Goal: Information Seeking & Learning: Learn about a topic

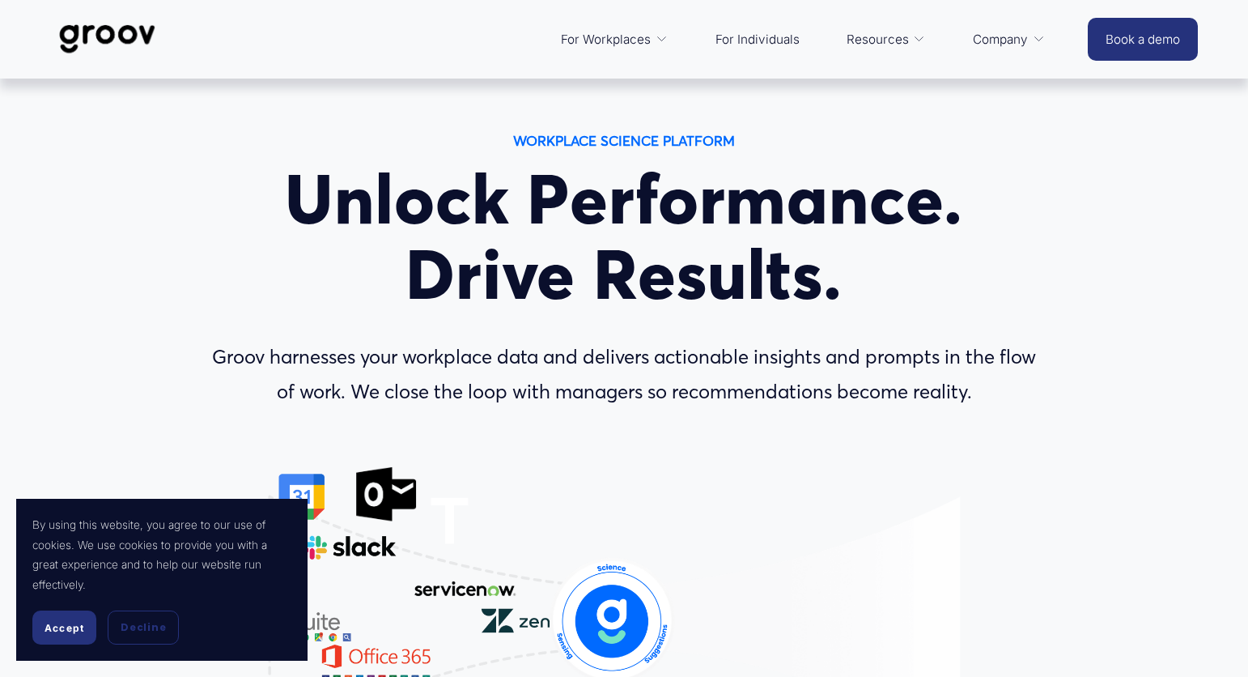
scroll to position [83, 0]
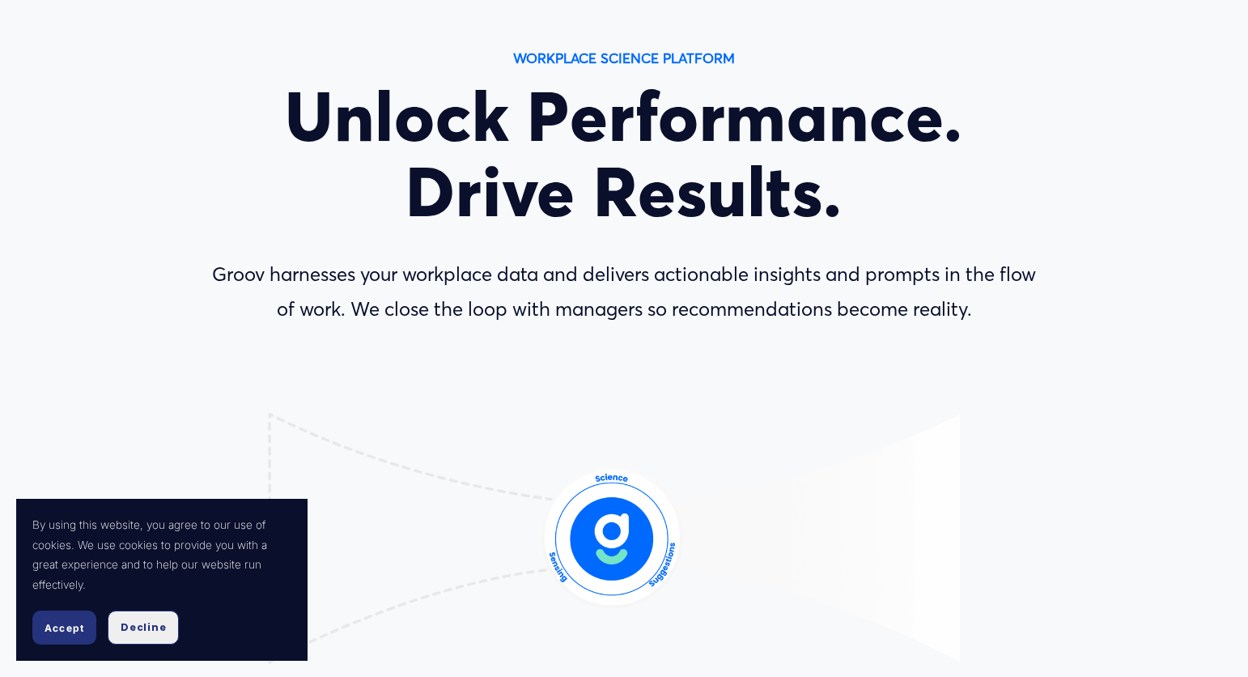
click at [148, 640] on button "Decline" at bounding box center [143, 627] width 71 height 34
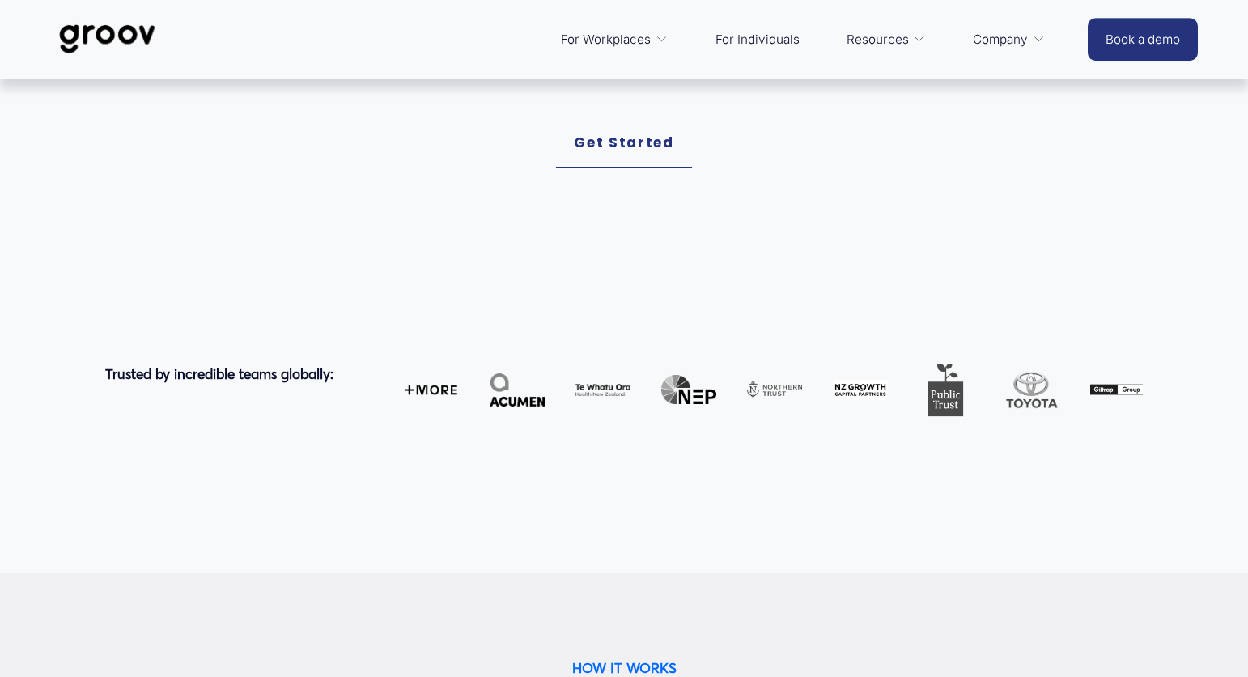
scroll to position [0, 0]
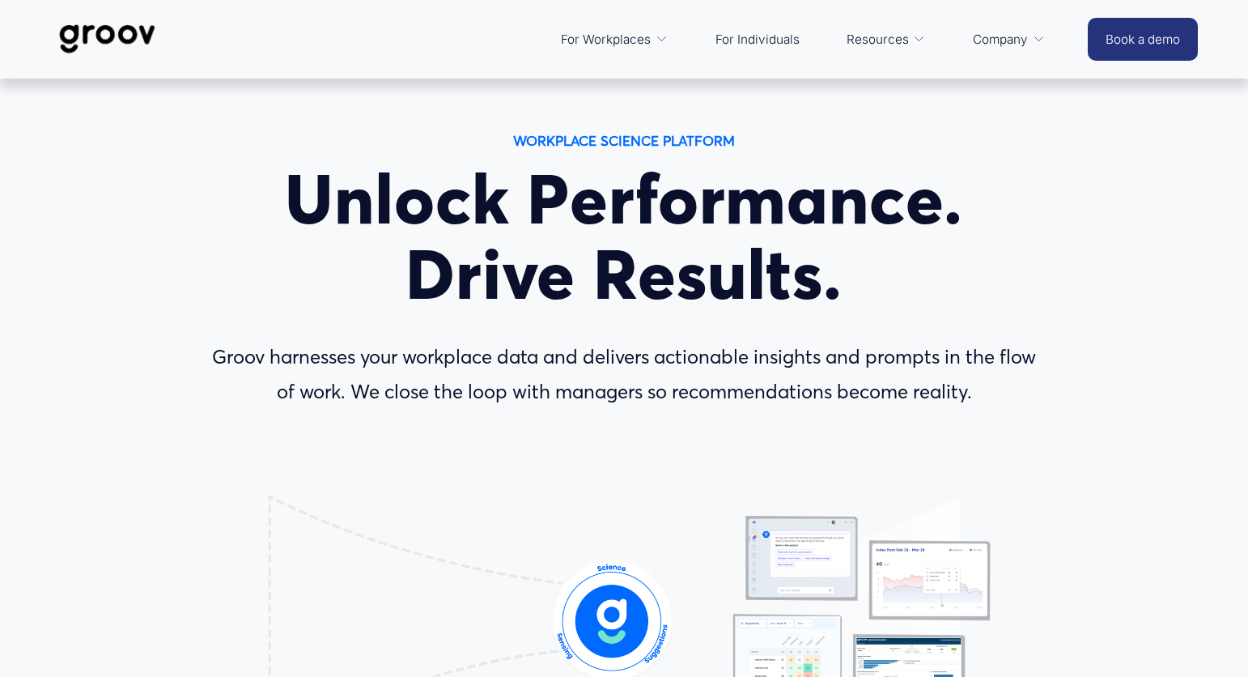
click at [777, 36] on link "For Individuals" at bounding box center [758, 39] width 100 height 39
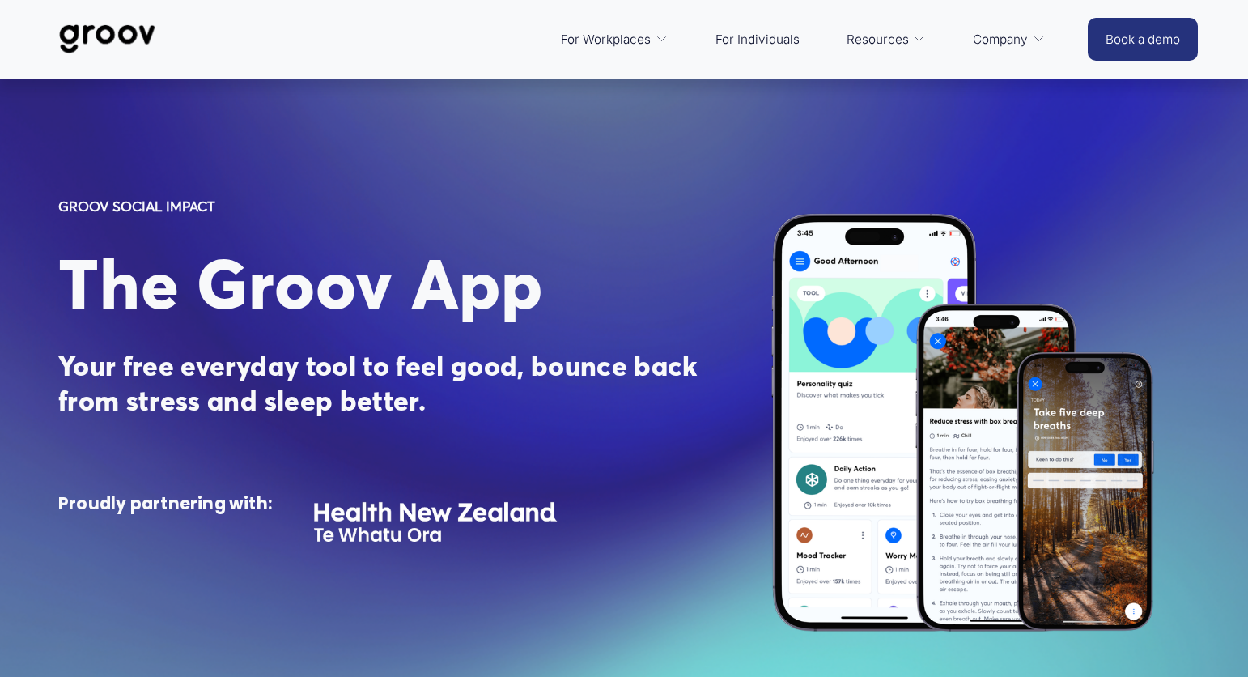
click at [0, 0] on span "Services" at bounding box center [0, 0] width 0 height 0
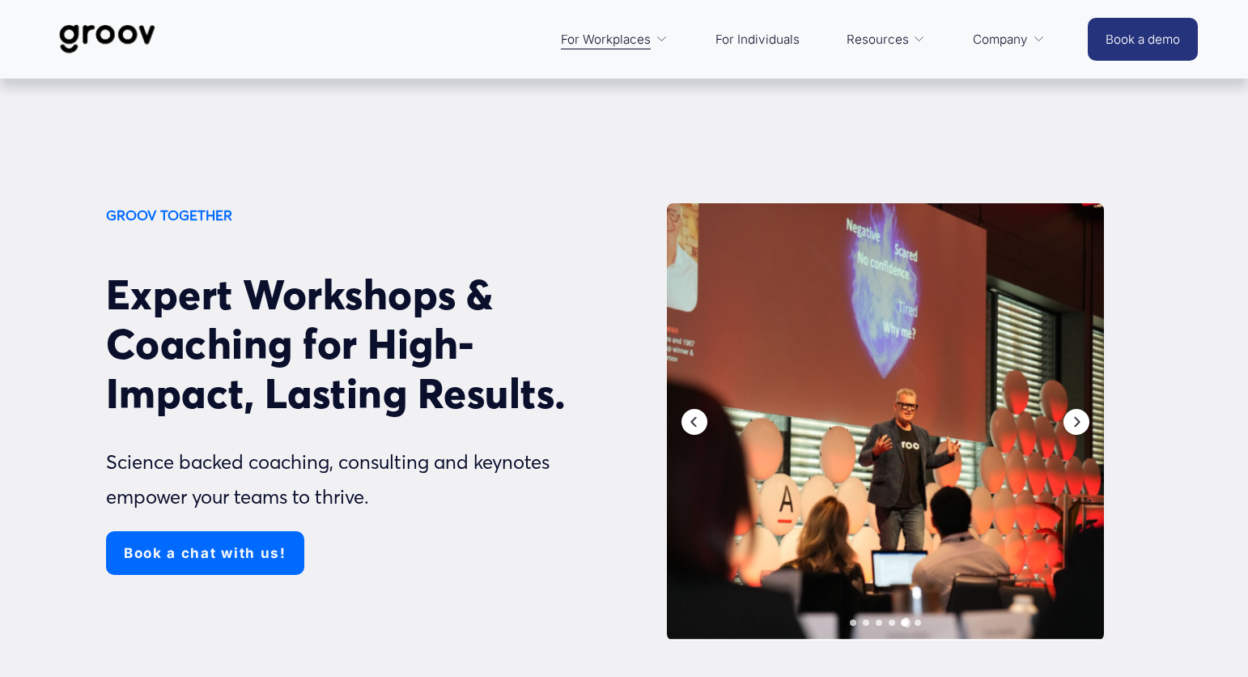
click at [1152, 27] on link "Book a demo" at bounding box center [1143, 39] width 110 height 43
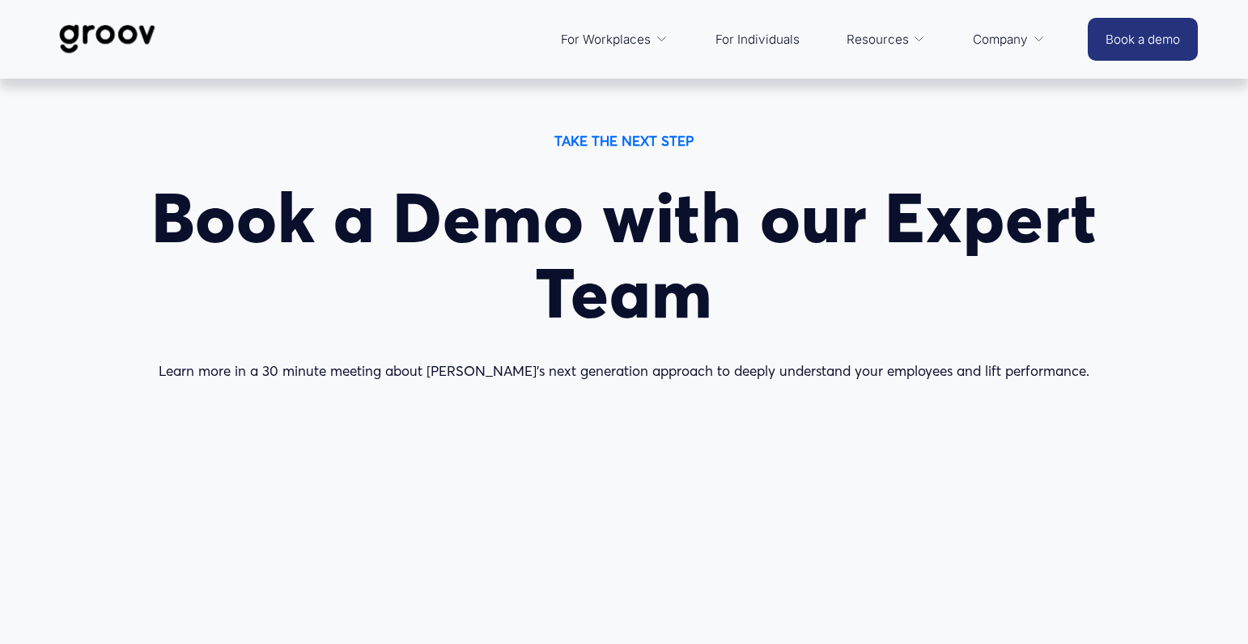
click at [626, 45] on span "For Workplaces" at bounding box center [606, 39] width 90 height 23
click at [658, 41] on icon "folder dropdown" at bounding box center [662, 39] width 12 height 12
click at [617, 36] on span "For Workplaces" at bounding box center [606, 39] width 90 height 23
click at [0, 0] on span "Platform Overview" at bounding box center [0, 0] width 0 height 0
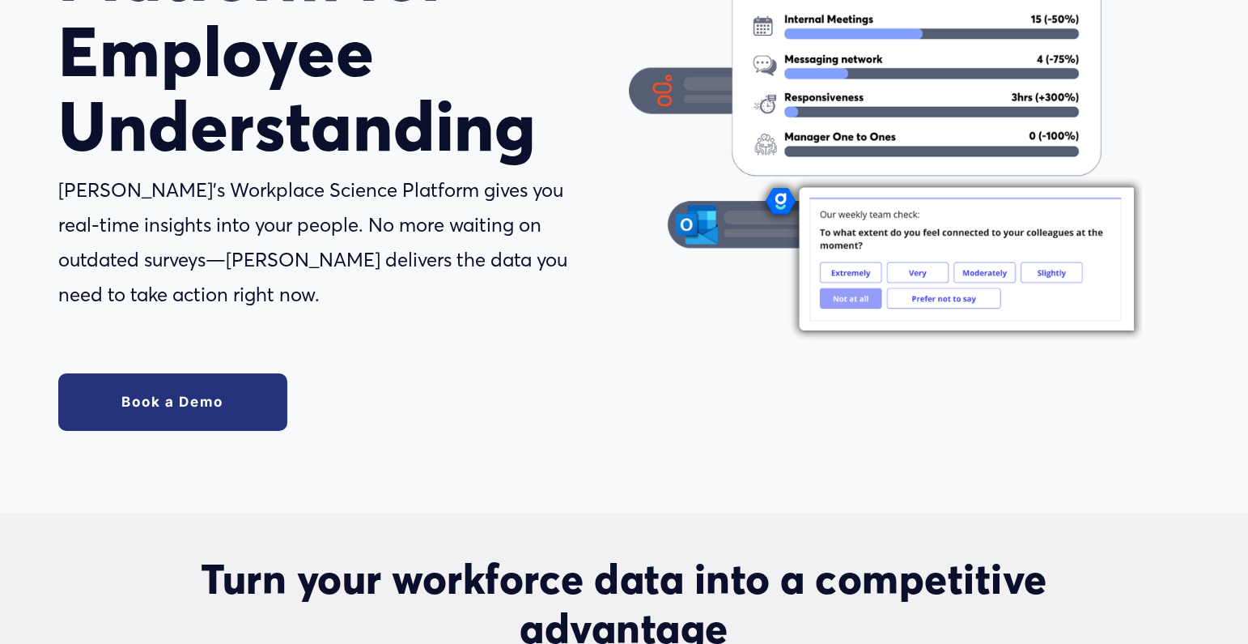
scroll to position [826, 0]
